Goal: Task Accomplishment & Management: Manage account settings

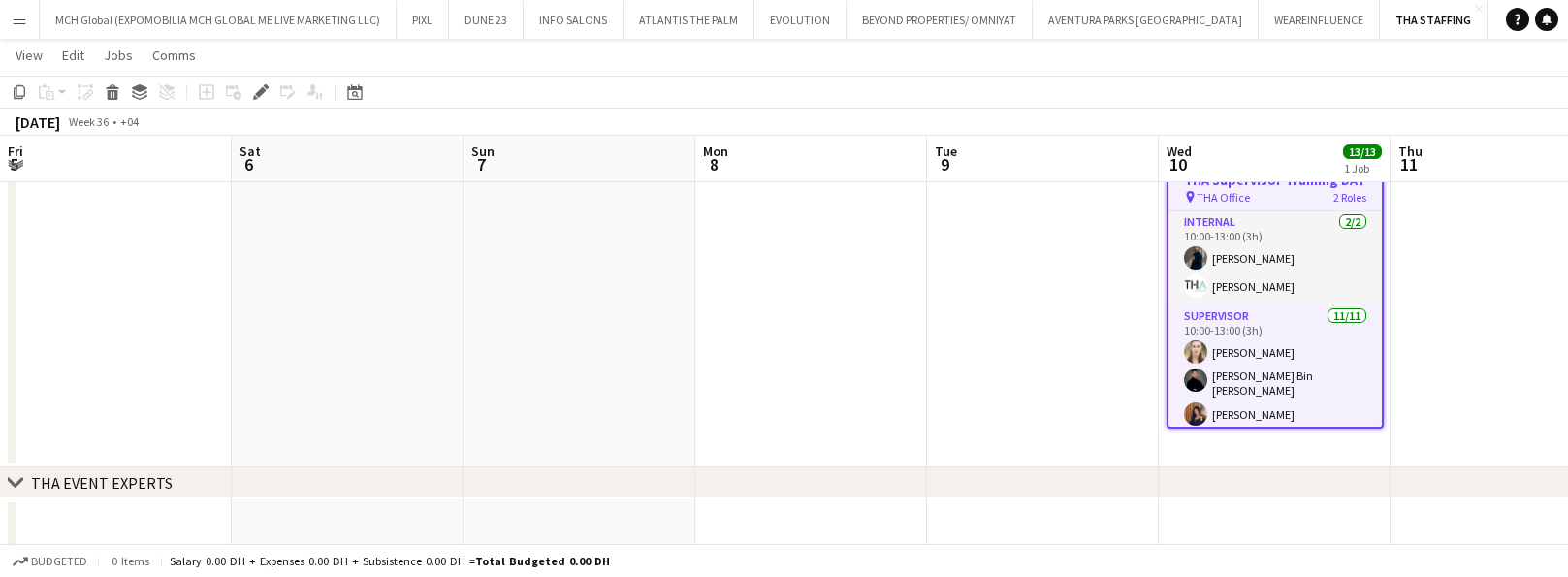
scroll to position [9, 0]
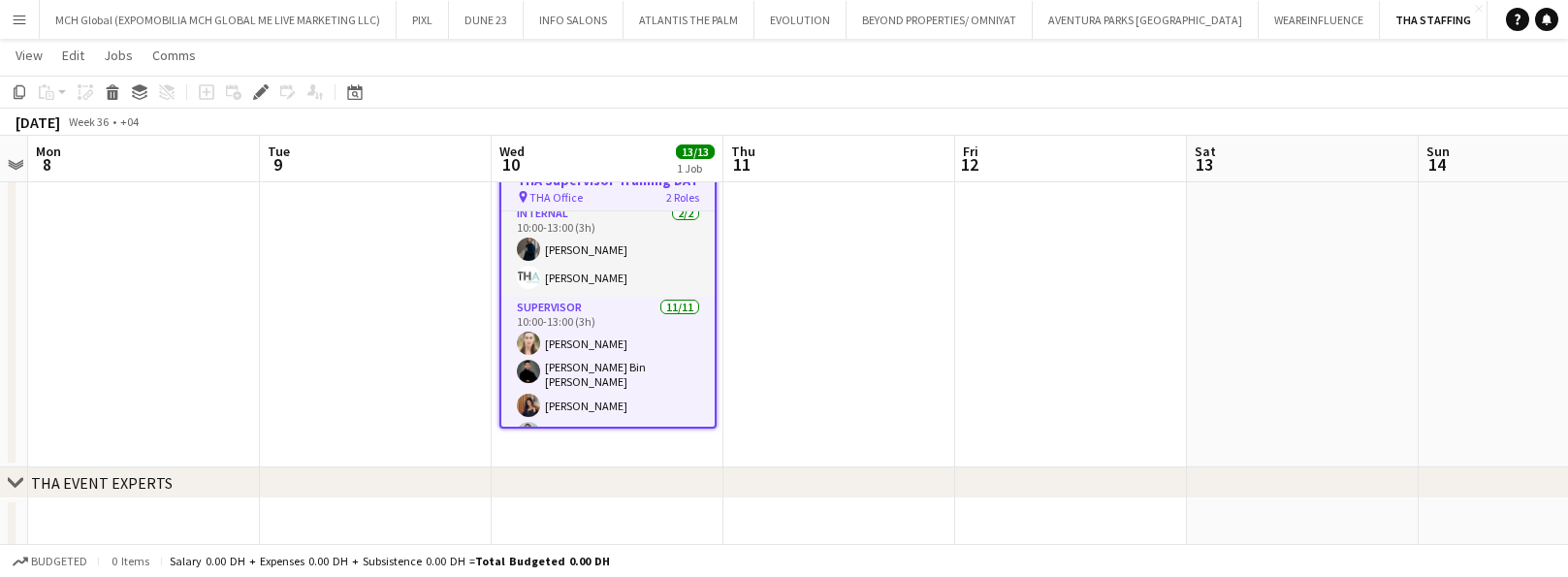
click at [20, 17] on app-icon "Menu" at bounding box center [20, 20] width 16 height 16
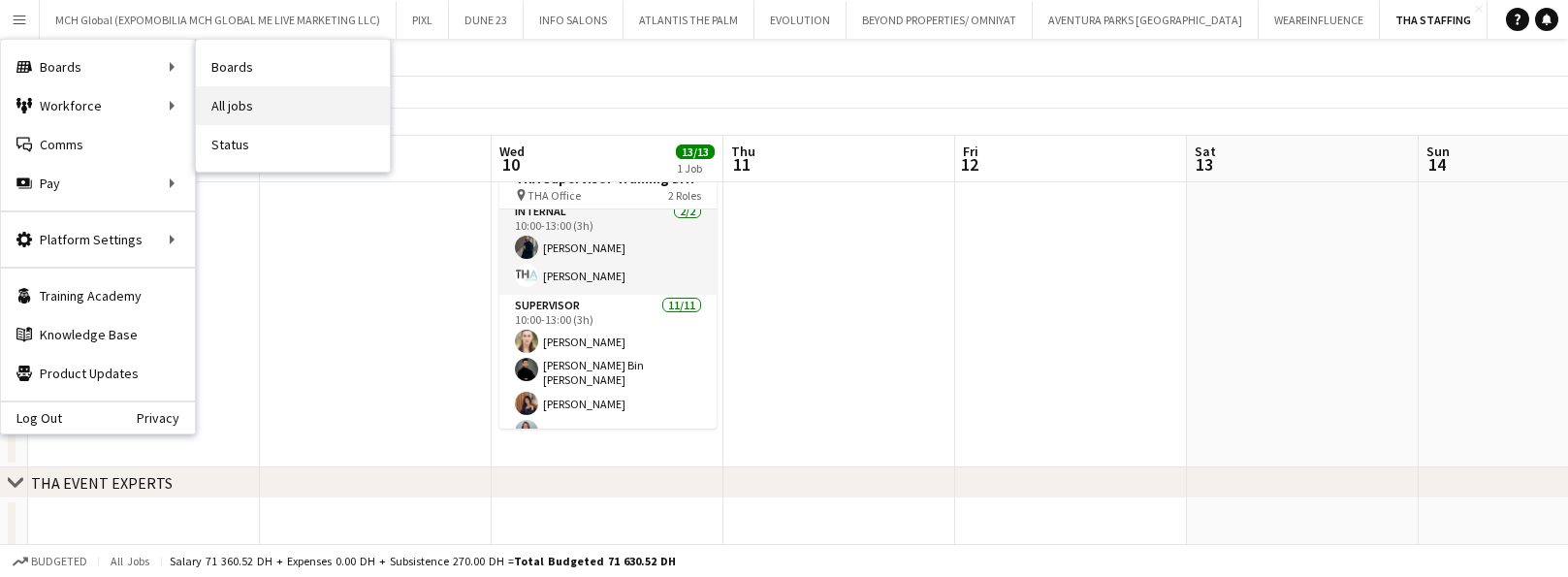
click at [234, 106] on link "All jobs" at bounding box center [293, 105] width 194 height 39
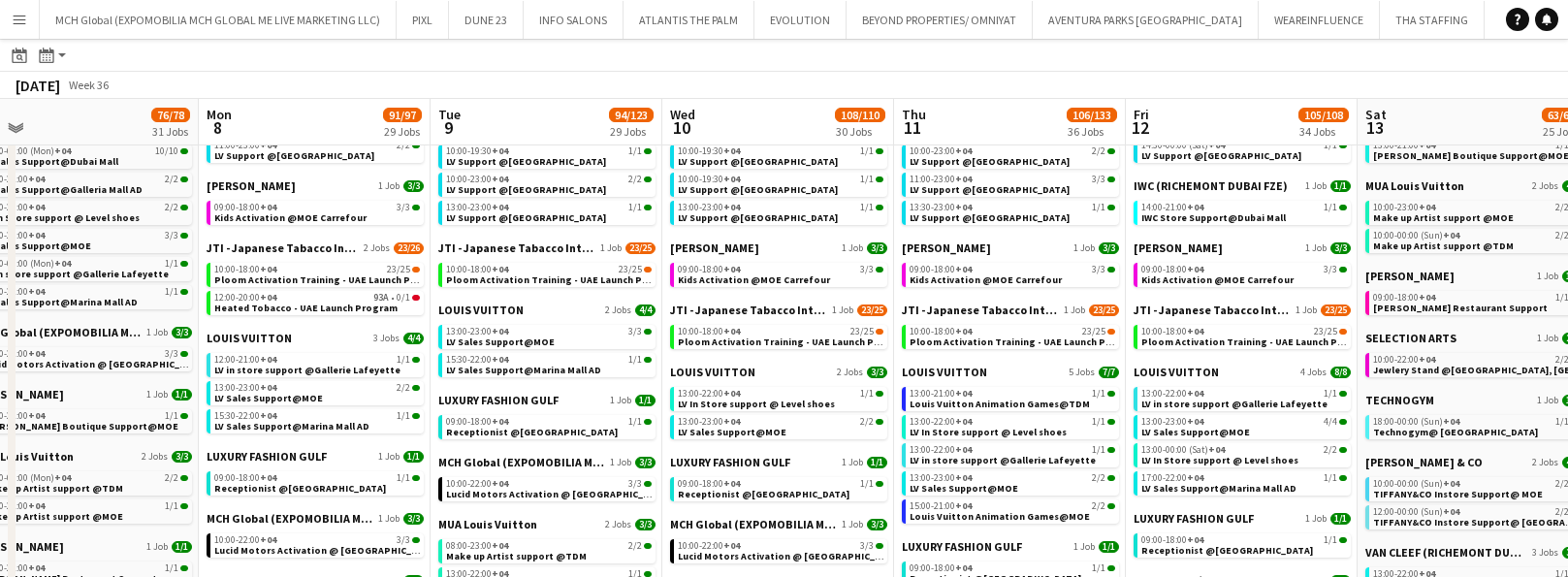
scroll to position [758, 0]
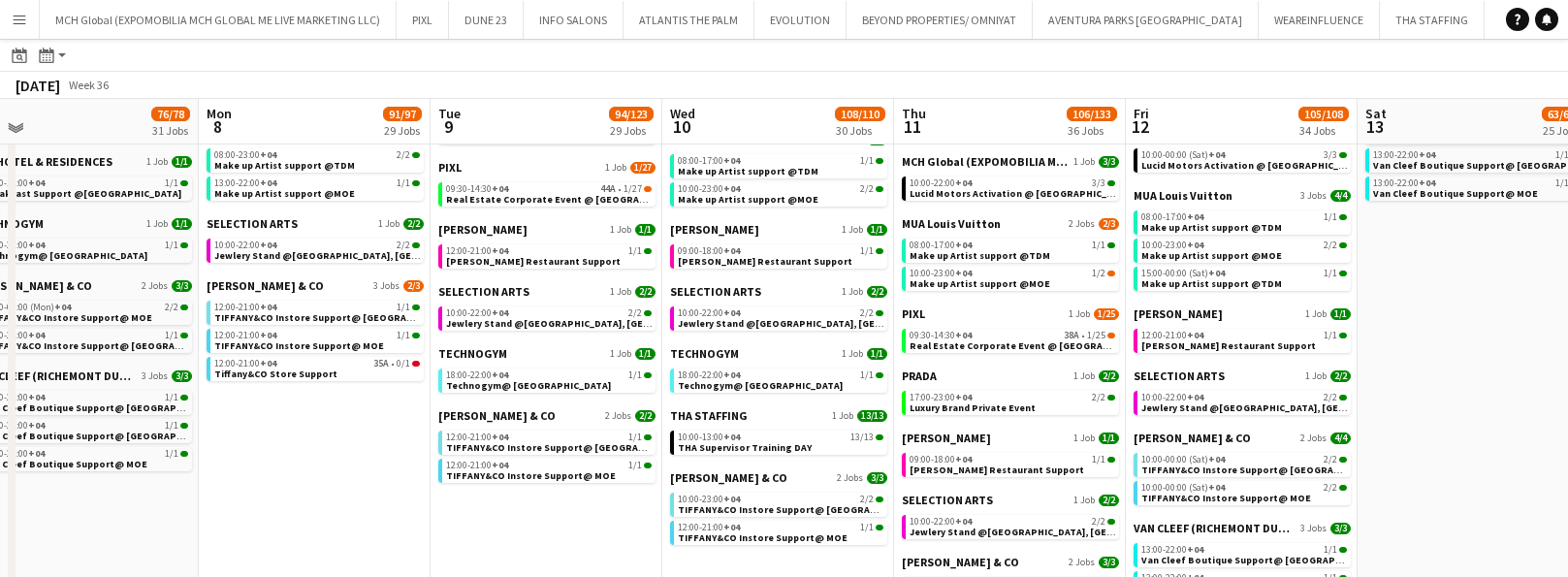
click at [753, 397] on div "TECHNOGYM 1 Job [DATE] 18:00-22:00 +04 1/1 Technogym@ [GEOGRAPHIC_DATA]" at bounding box center [778, 377] width 217 height 62
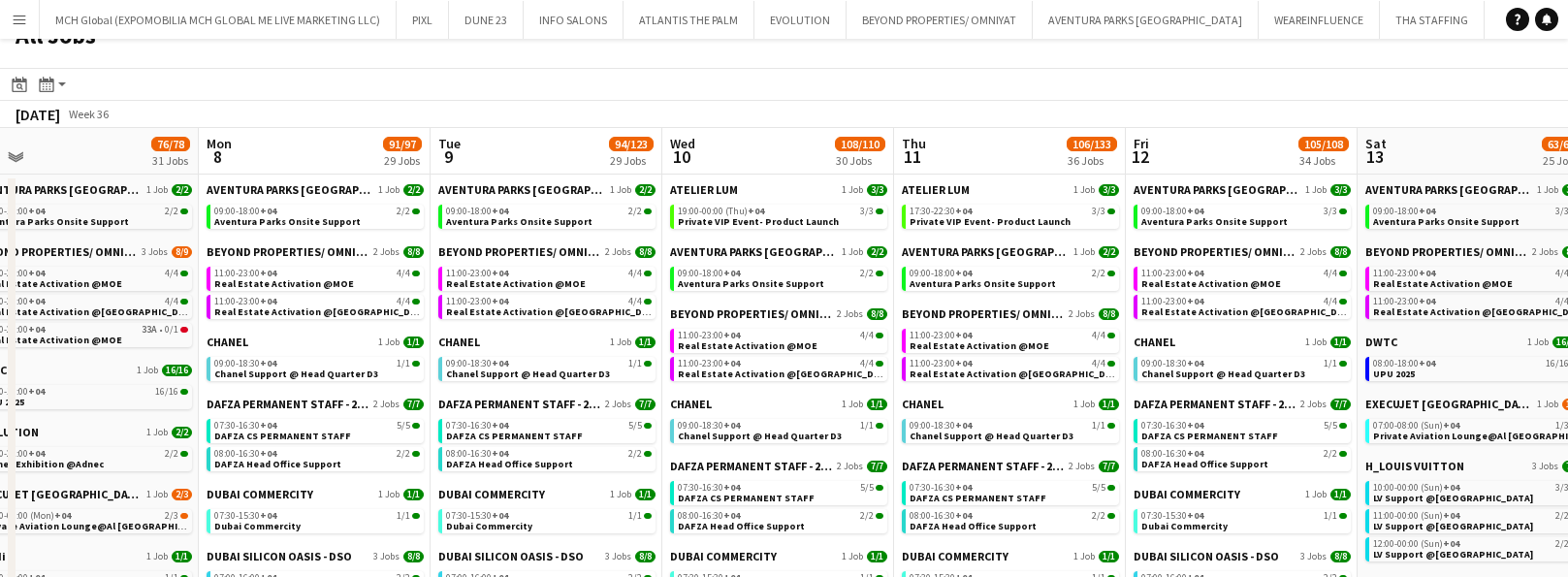
scroll to position [0, 0]
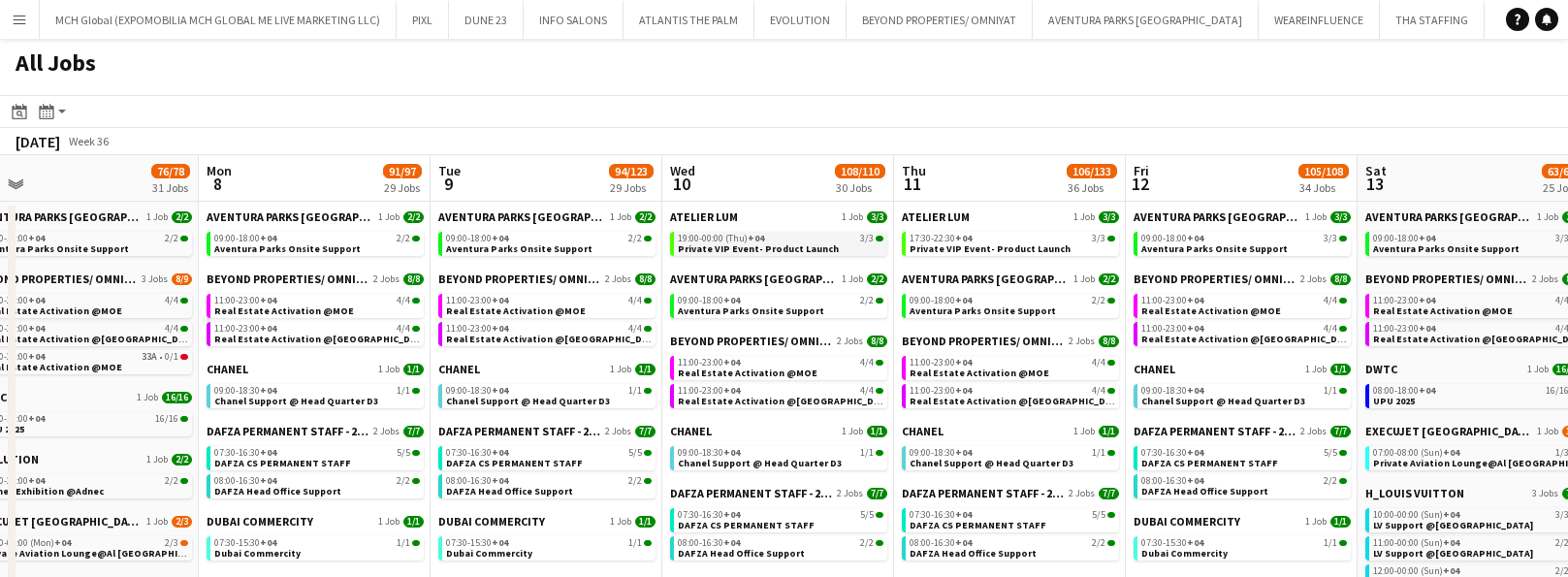
click at [691, 236] on span "19:00-00:00 (Thu) +04" at bounding box center [721, 239] width 86 height 10
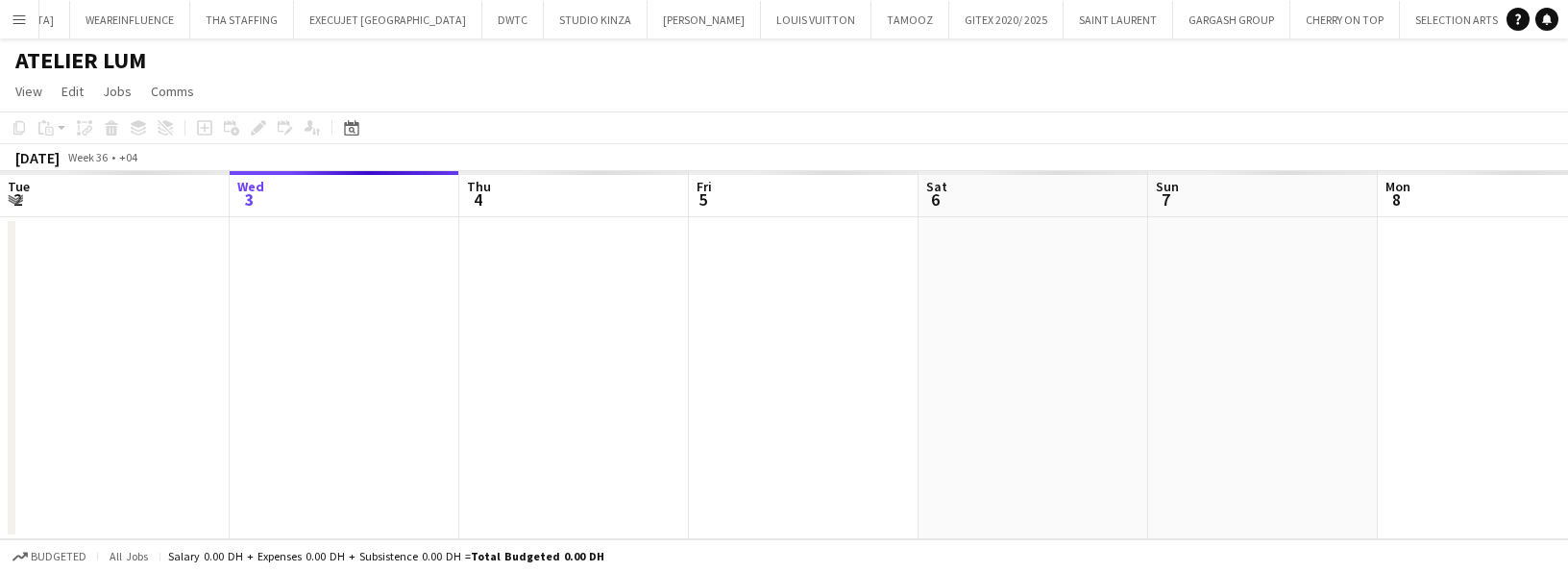
scroll to position [0, 661]
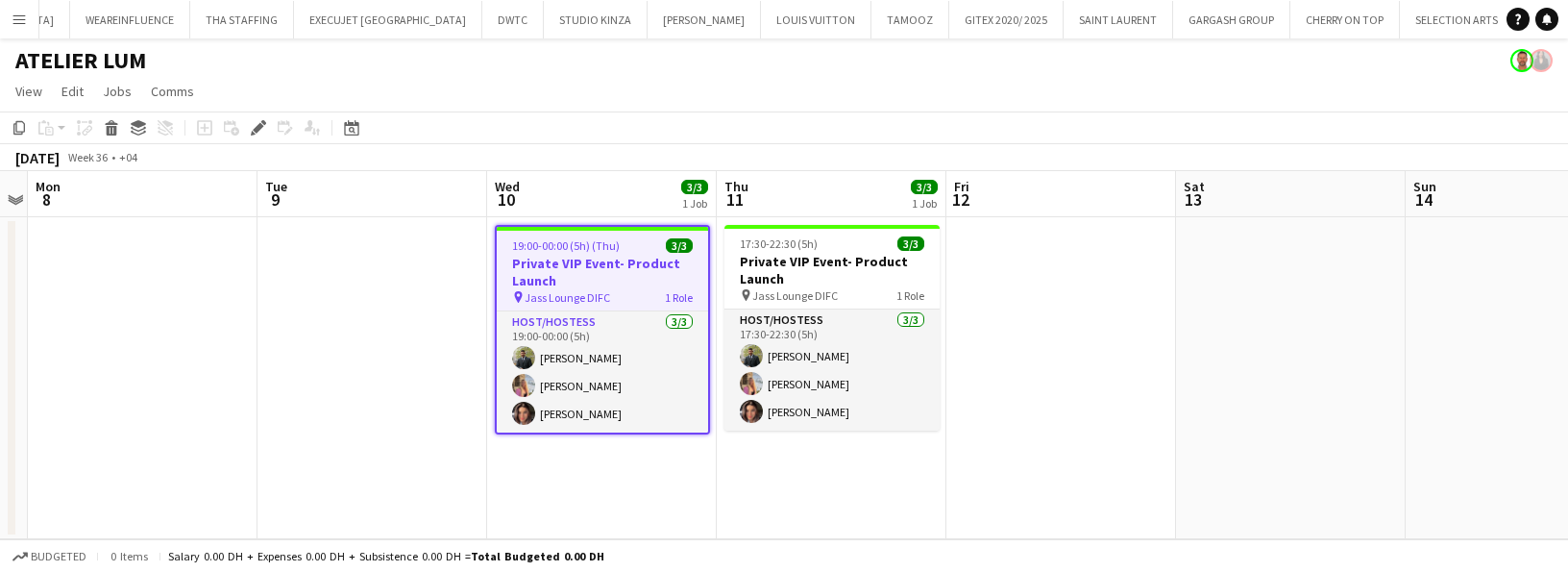
click at [585, 245] on span "19:00-00:00 (5h) (Thu)" at bounding box center [566, 245] width 108 height 15
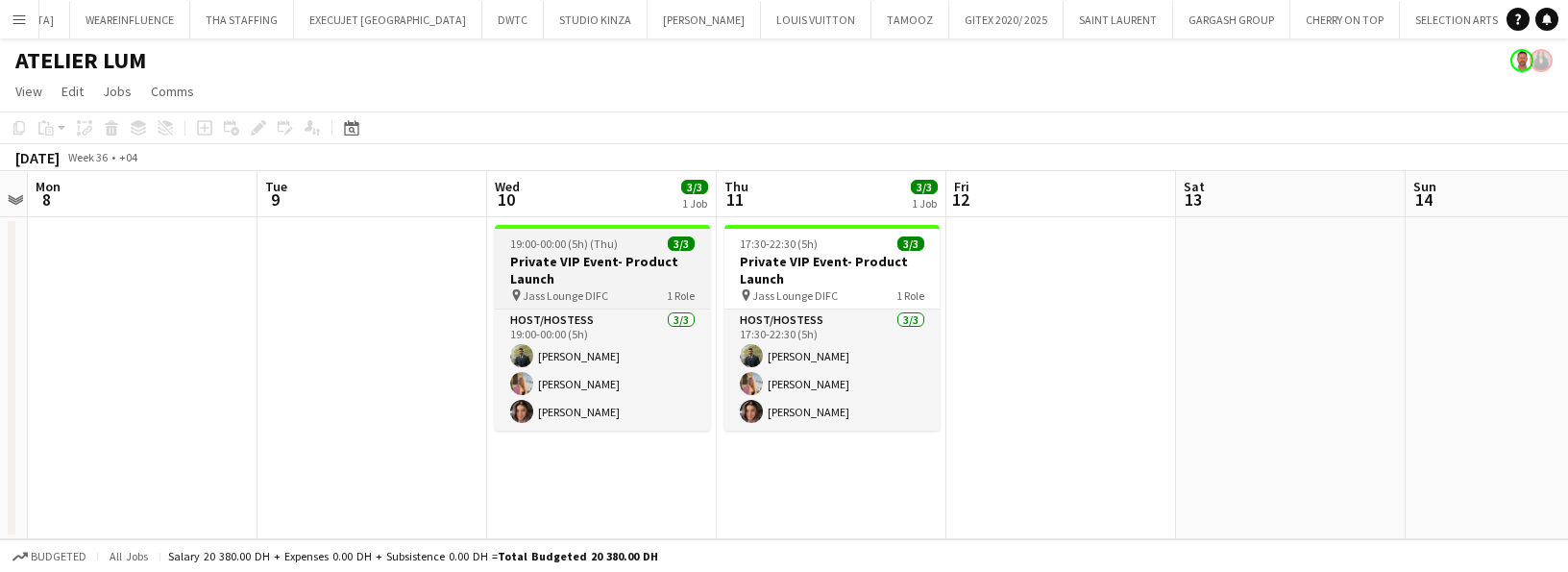
click at [585, 251] on app-job-card "19:00-00:00 (5h) (Thu) 3/3 Private VIP Event- Product Launch pin Jass Lounge DI…" at bounding box center [601, 328] width 215 height 206
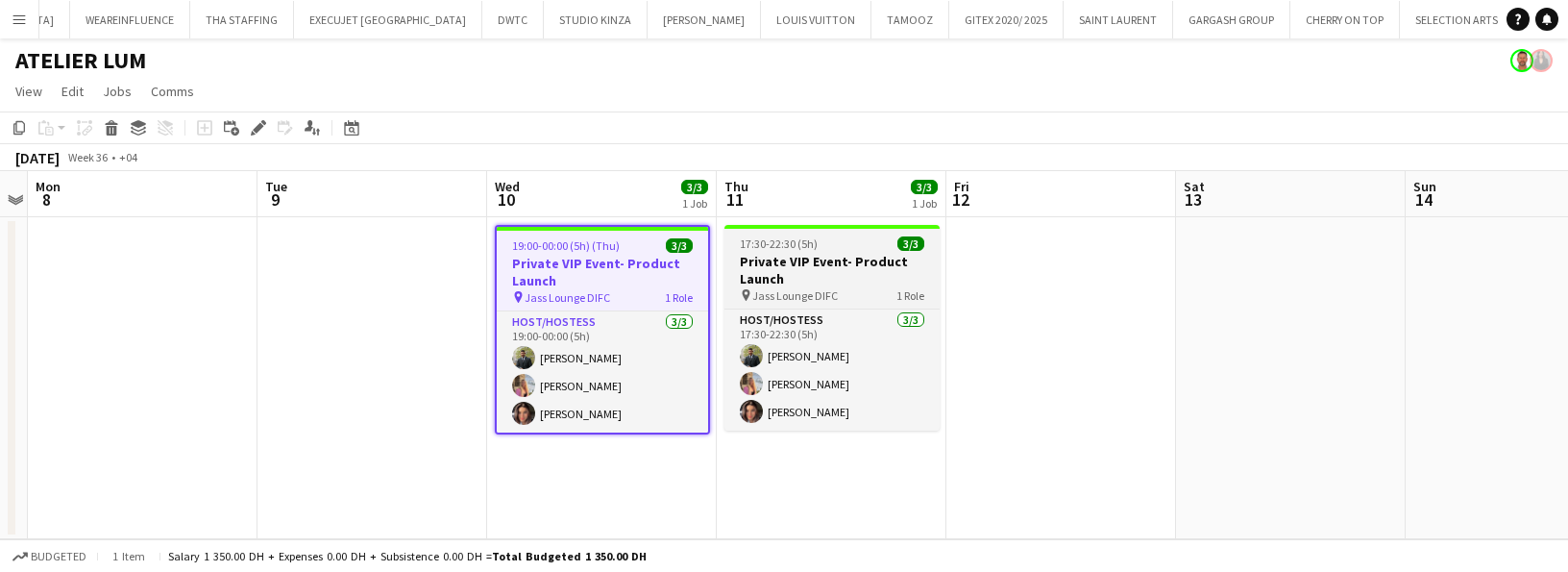
click at [795, 255] on h3 "Private VIP Event- Product Launch" at bounding box center [831, 270] width 215 height 35
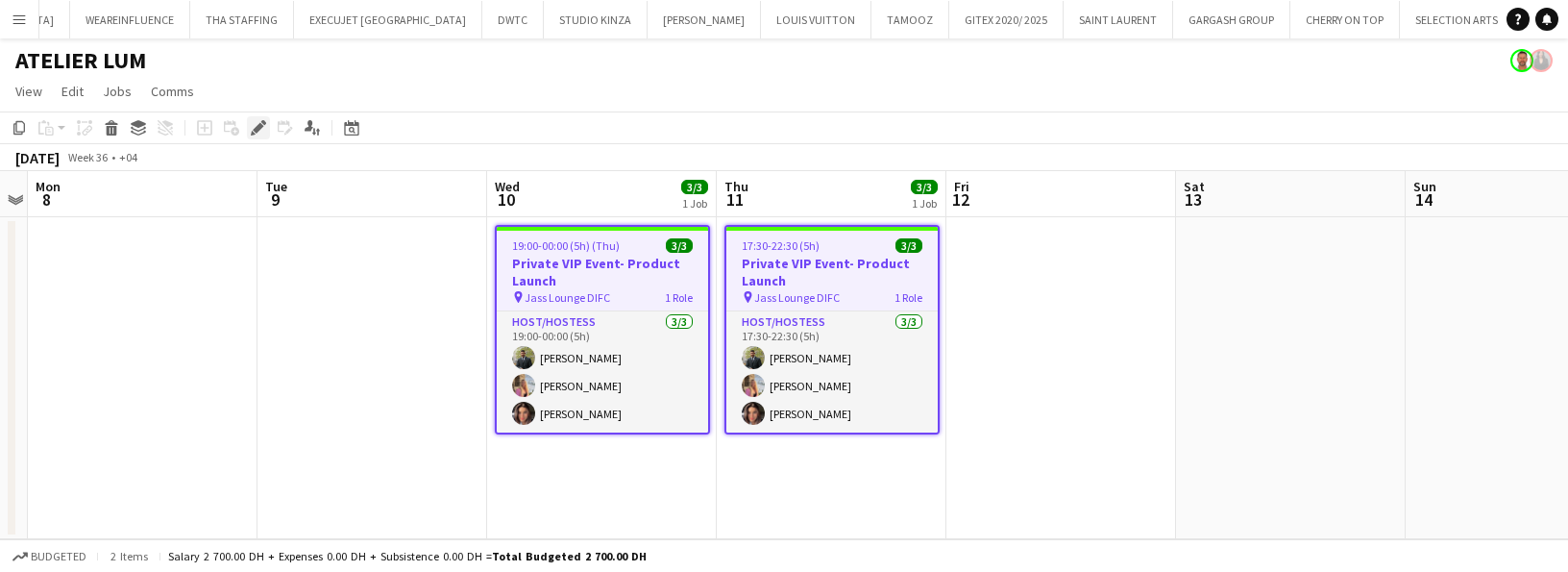
click at [260, 126] on icon at bounding box center [258, 128] width 11 height 11
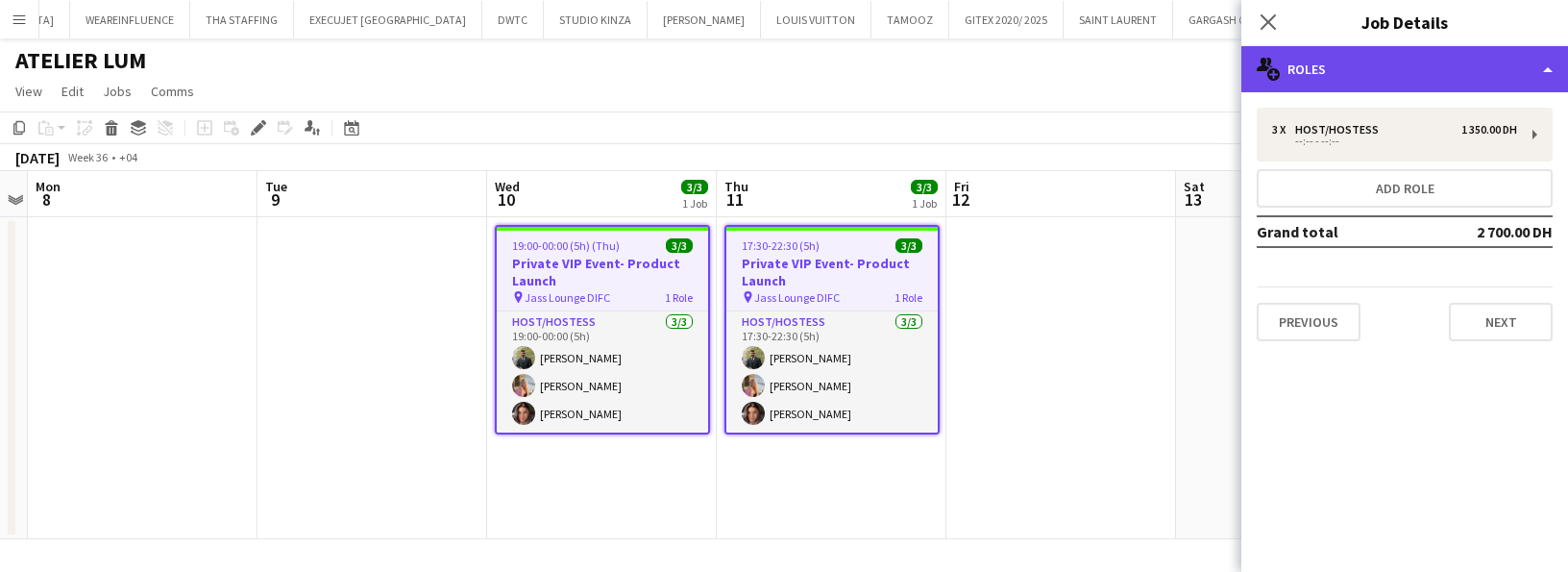
click at [1292, 69] on div "multiple-users-add Roles" at bounding box center [1405, 69] width 327 height 47
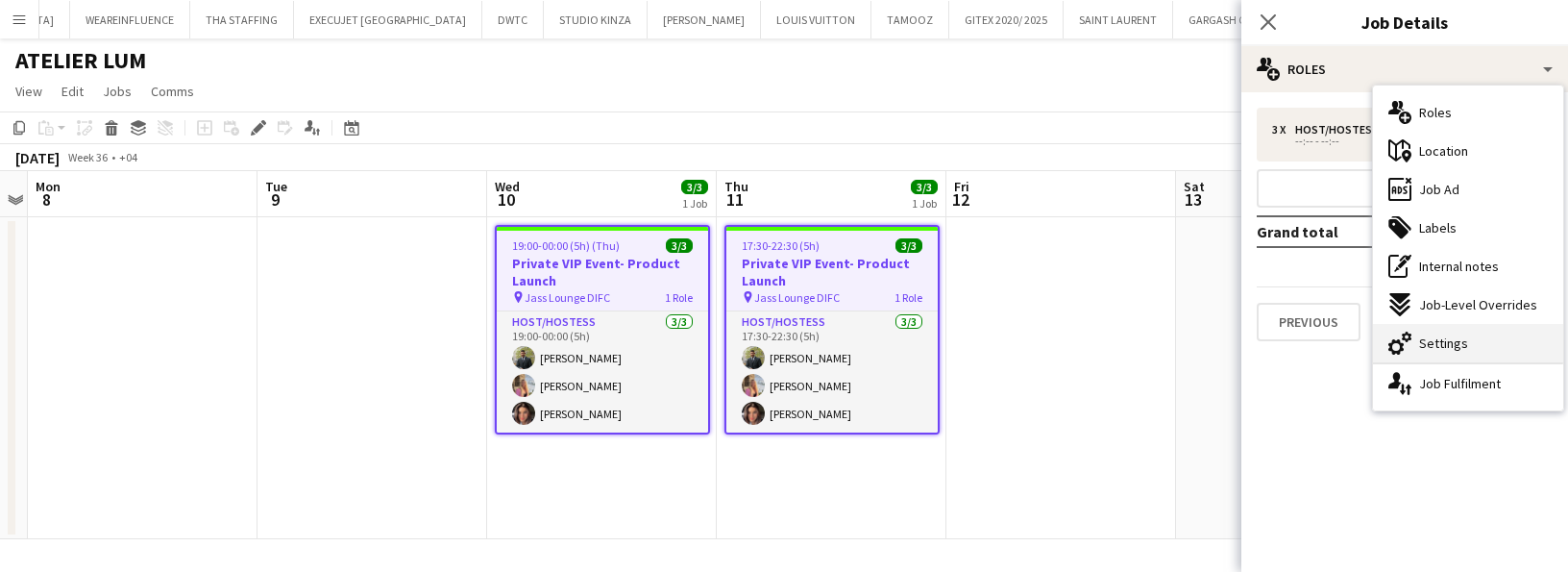
click at [1433, 336] on span "Settings" at bounding box center [1442, 342] width 49 height 17
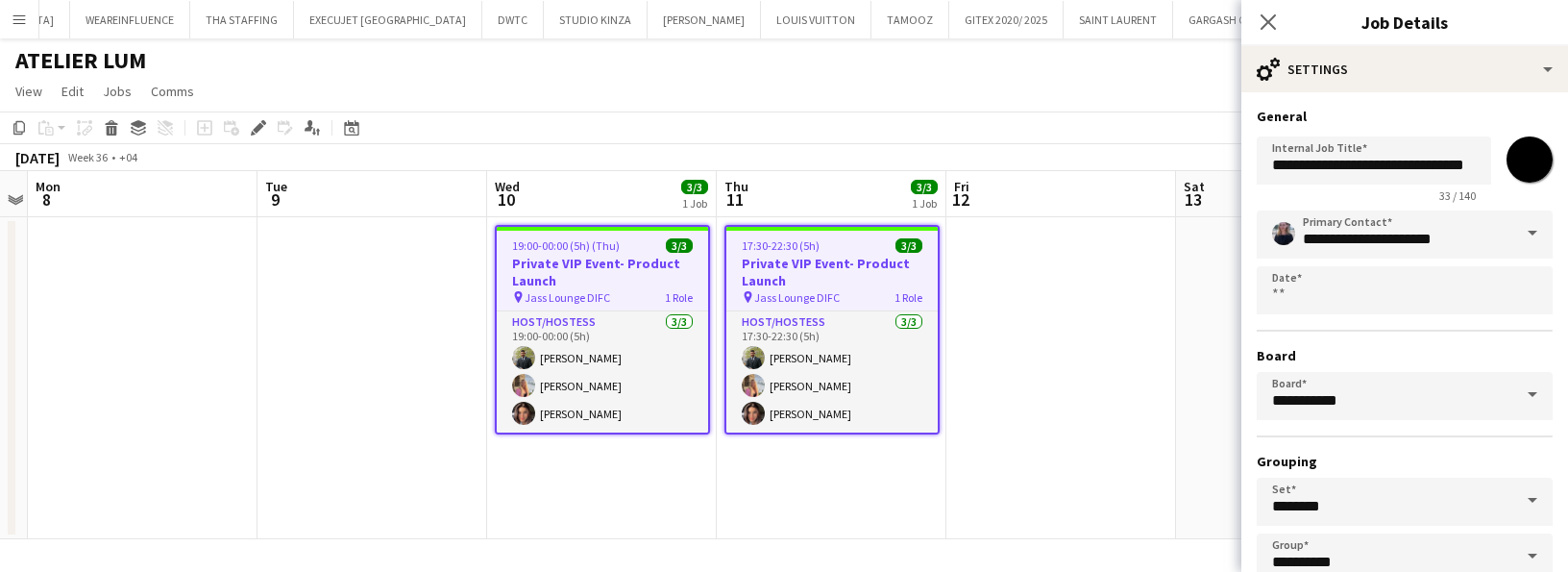
click at [1516, 157] on input "*******" at bounding box center [1529, 160] width 69 height 69
type input "*******"
click at [1307, 229] on input "**********" at bounding box center [1404, 234] width 296 height 48
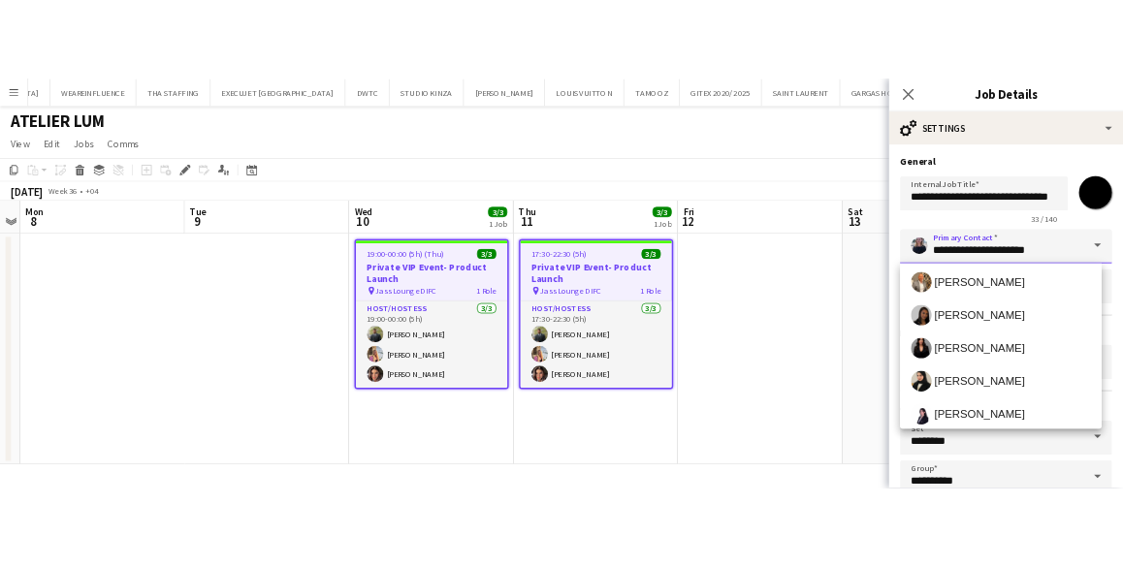
scroll to position [281, 0]
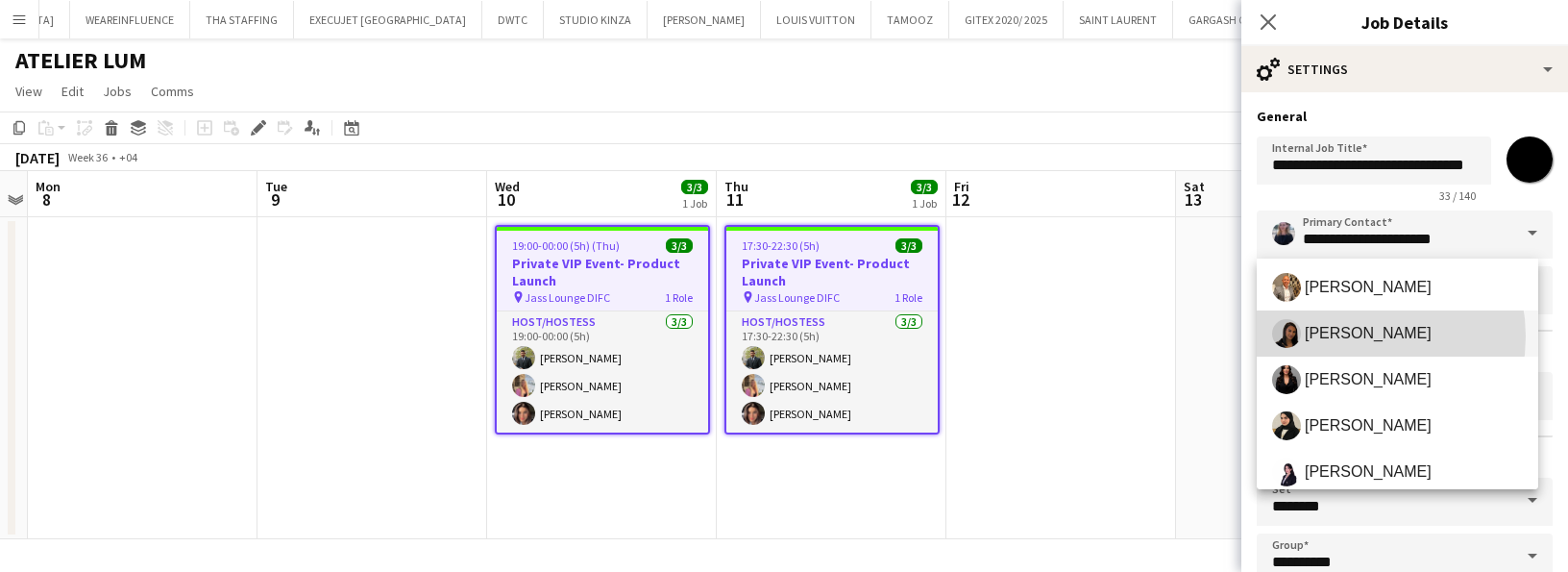
click at [1347, 336] on span "Sara Mendhao" at bounding box center [1368, 333] width 127 height 18
type input "**********"
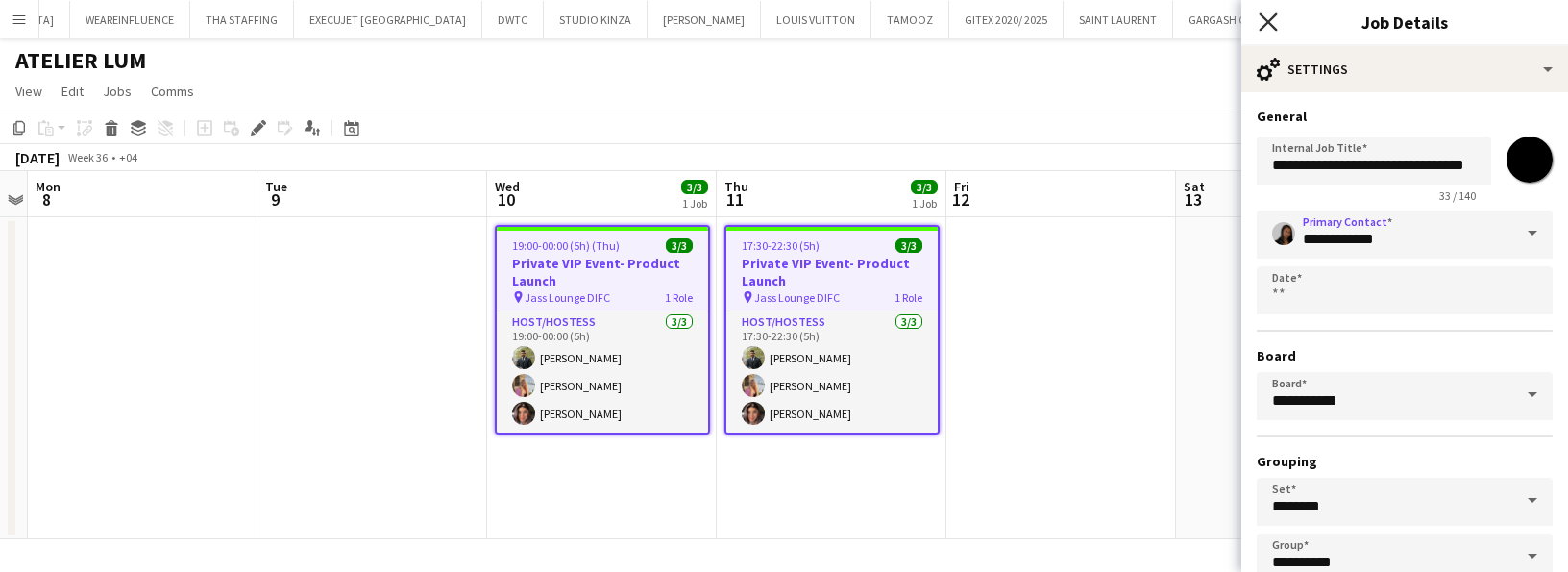
click at [1271, 19] on icon at bounding box center [1267, 22] width 18 height 18
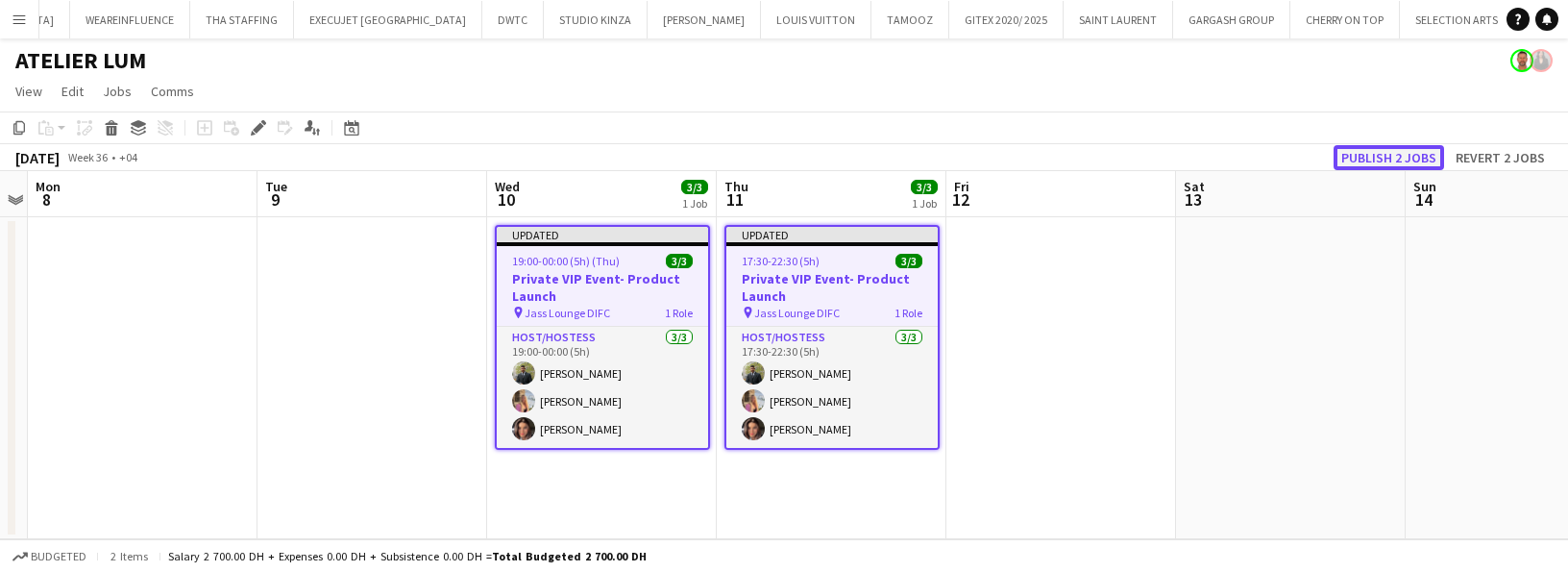
click at [1396, 153] on button "Publish 2 jobs" at bounding box center [1389, 157] width 111 height 25
